Goal: Task Accomplishment & Management: Manage account settings

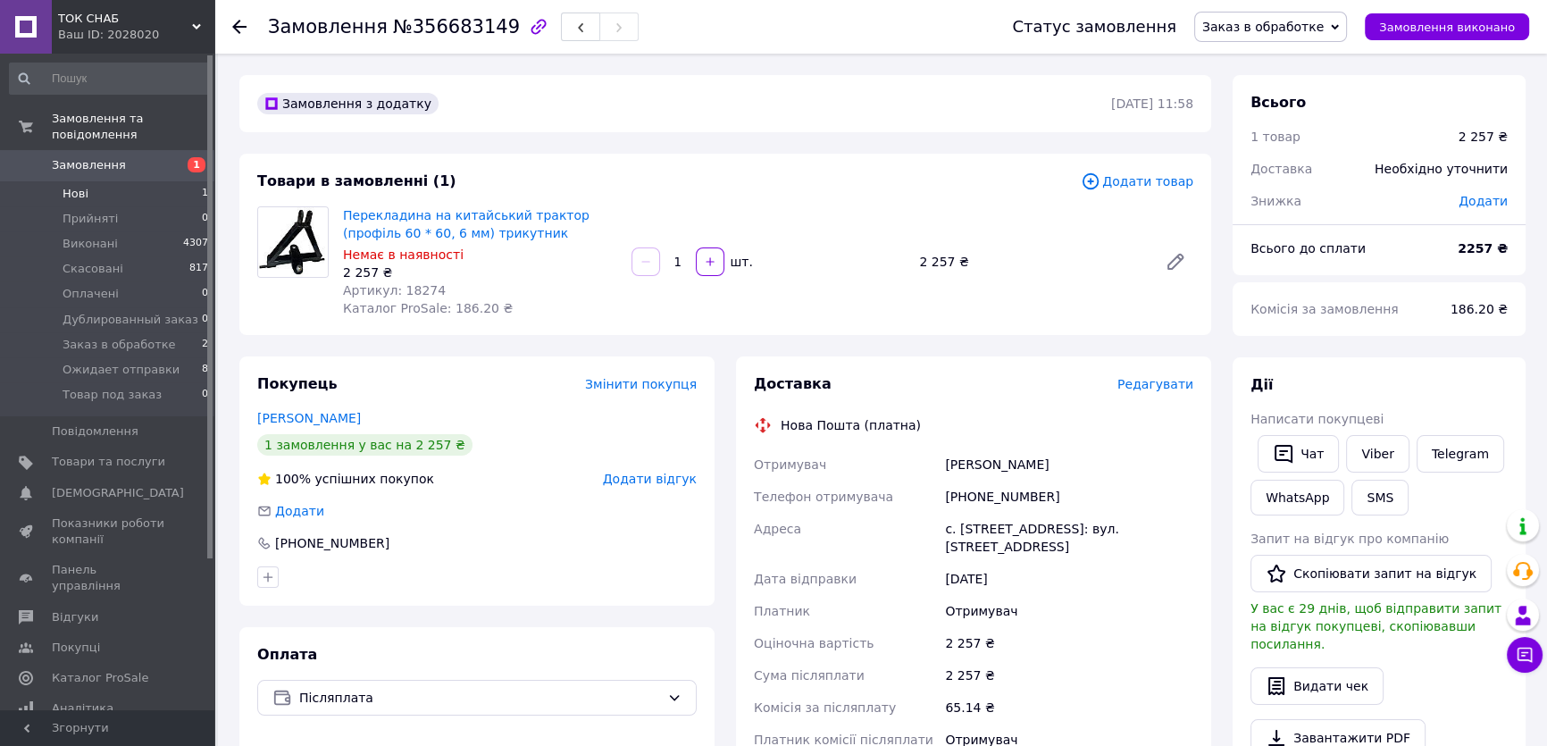
click at [64, 186] on span "Нові" at bounding box center [76, 194] width 26 height 16
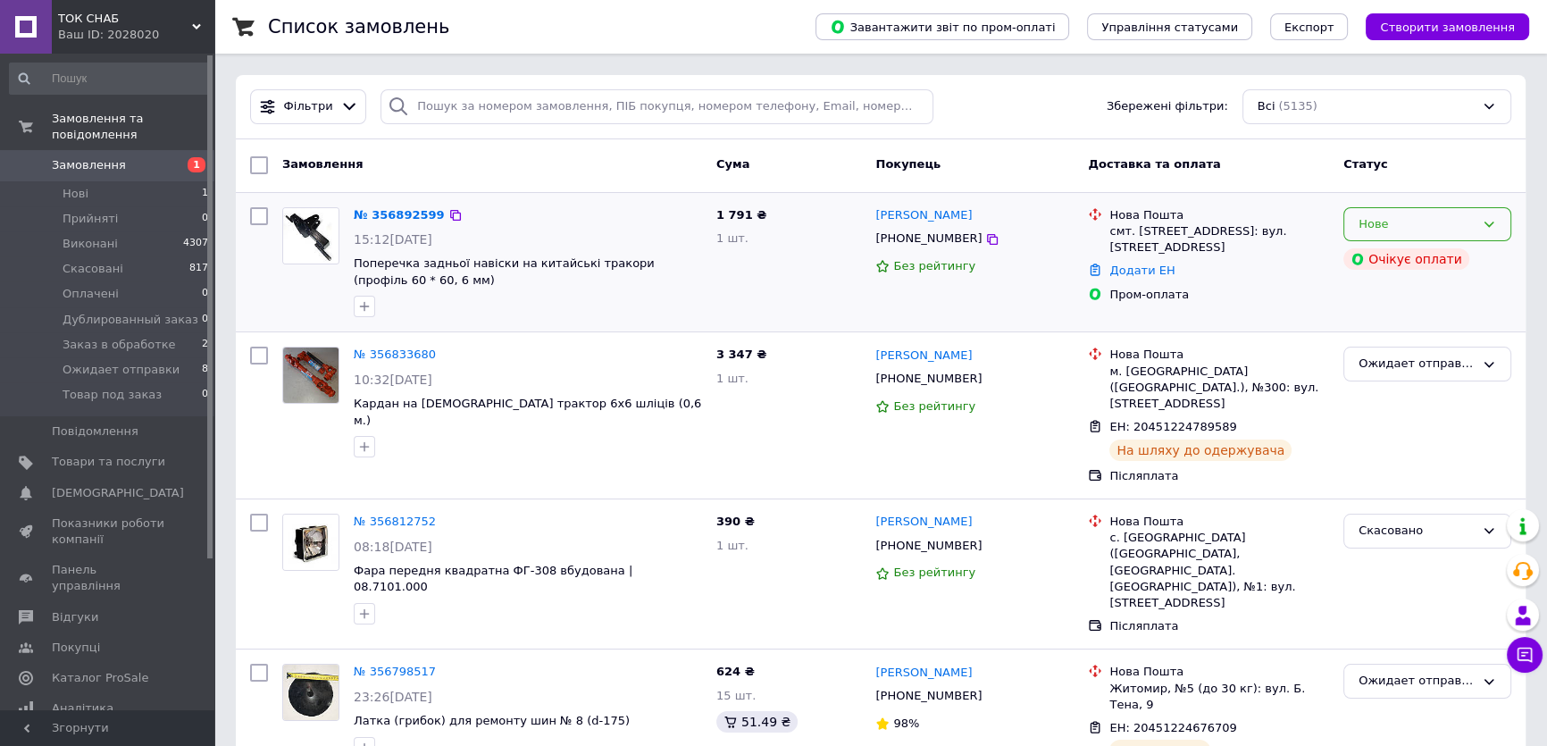
click at [1378, 215] on div "Нове" at bounding box center [1417, 224] width 116 height 19
click at [1368, 260] on li "Прийнято" at bounding box center [1428, 261] width 166 height 33
click at [104, 211] on span "Прийняті" at bounding box center [90, 219] width 55 height 16
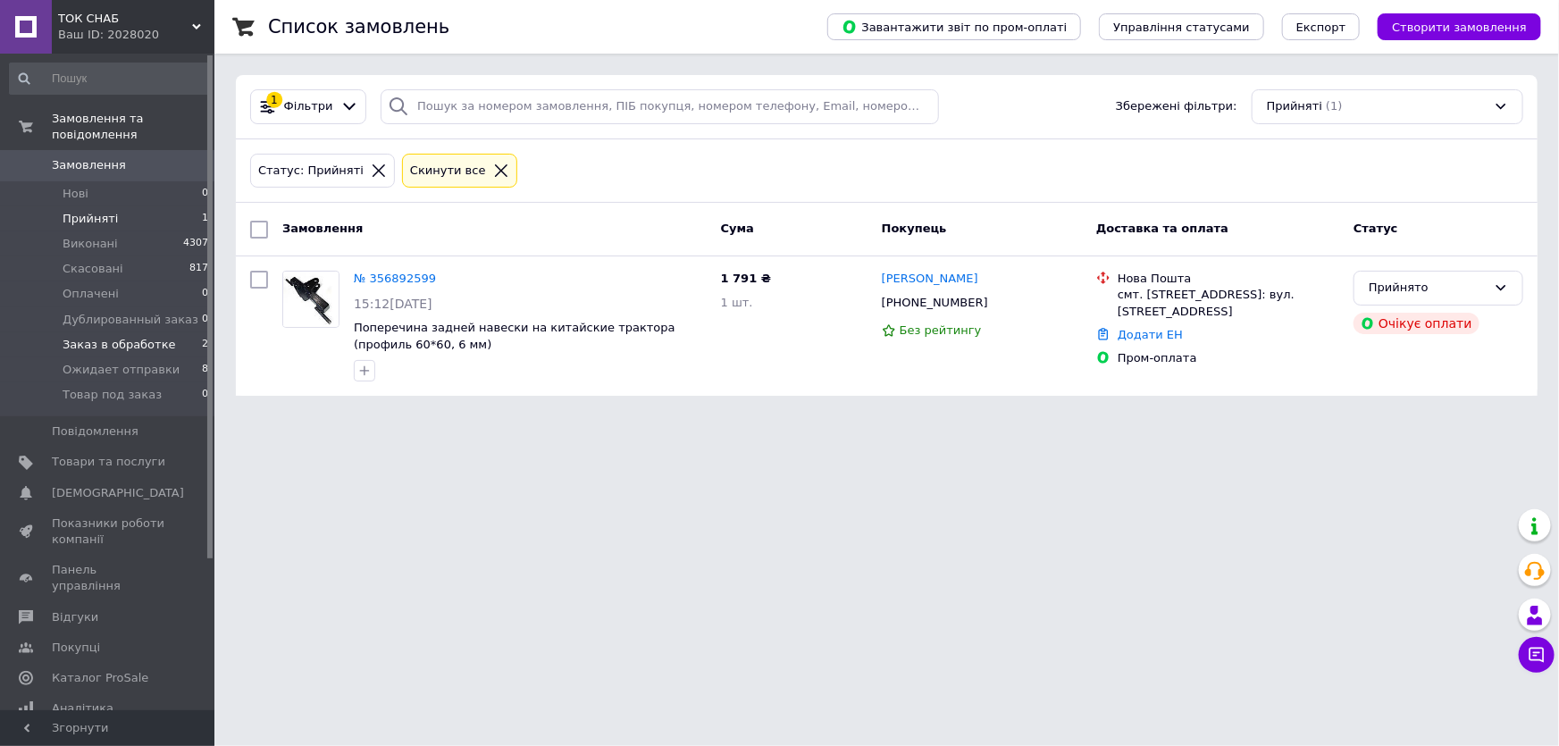
click at [100, 337] on span "Заказ в обработке" at bounding box center [119, 345] width 113 height 16
